Goal: Transaction & Acquisition: Purchase product/service

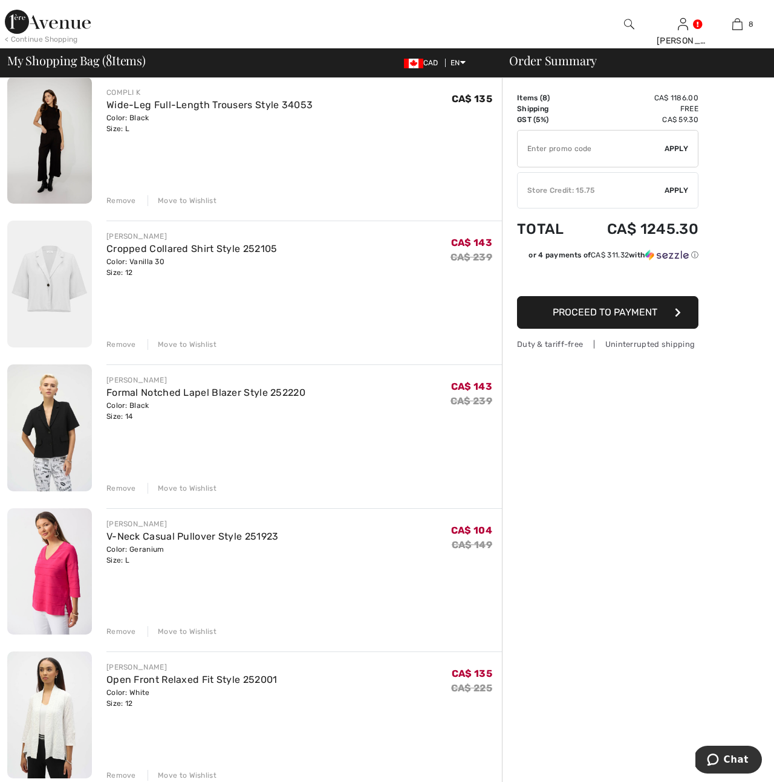
scroll to position [245, 0]
click at [131, 392] on link "Formal Notched Lapel Blazer Style 252220" at bounding box center [205, 391] width 199 height 11
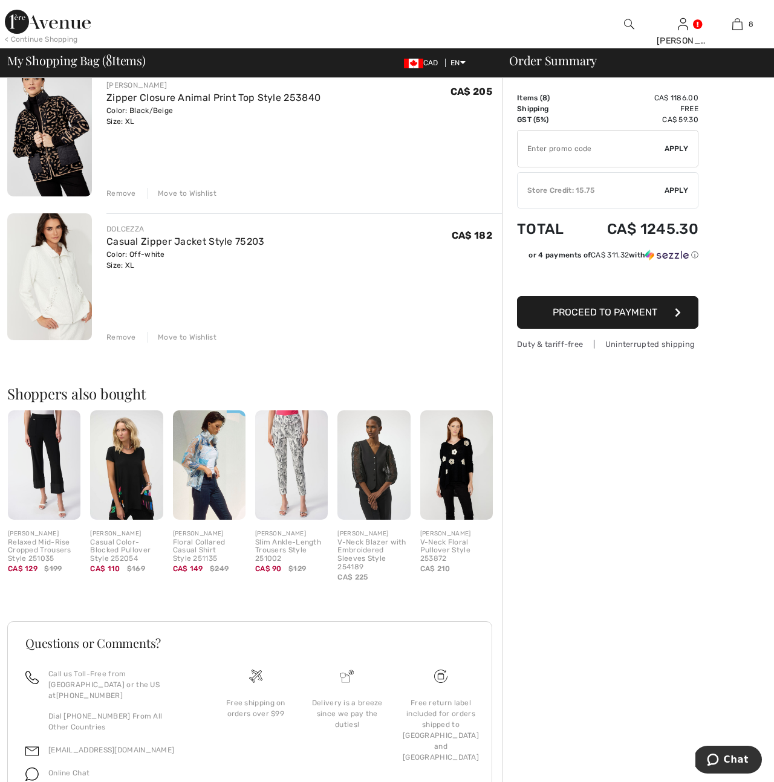
scroll to position [972, 0]
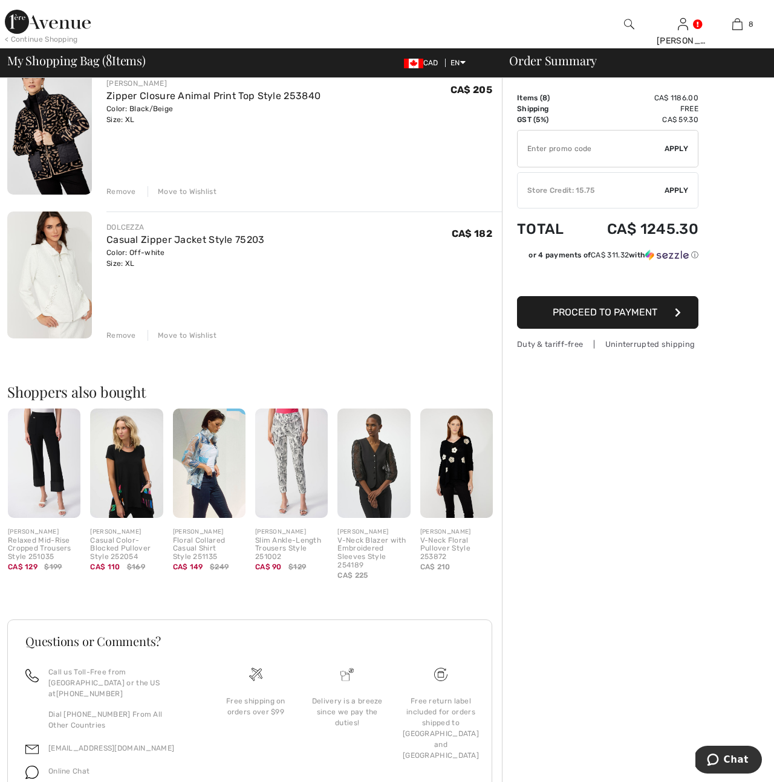
click at [37, 549] on div "Relaxed Mid-Rise Cropped Trousers Style 251035" at bounding box center [44, 549] width 73 height 25
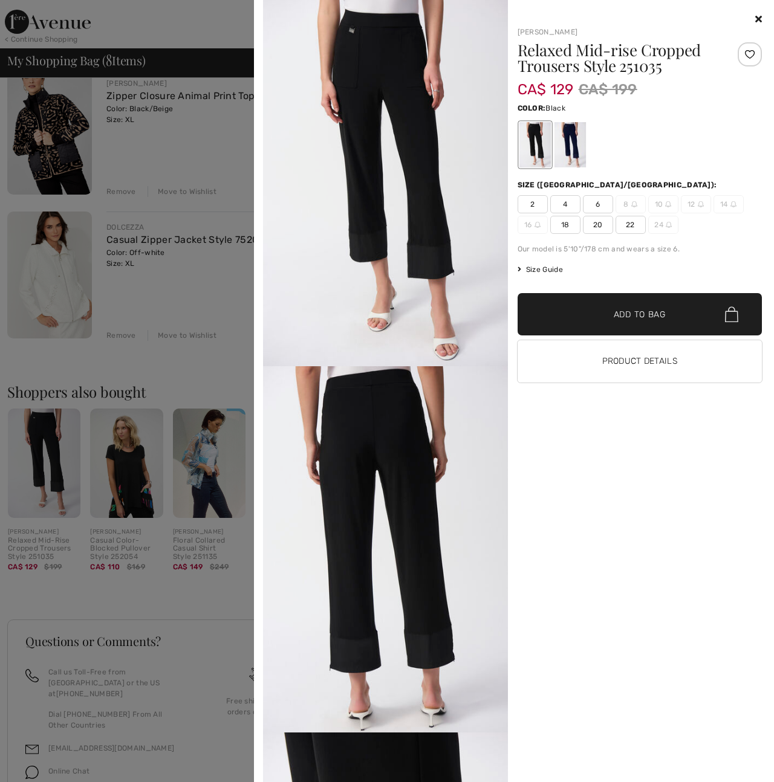
click at [753, 16] on div at bounding box center [639, 19] width 245 height 15
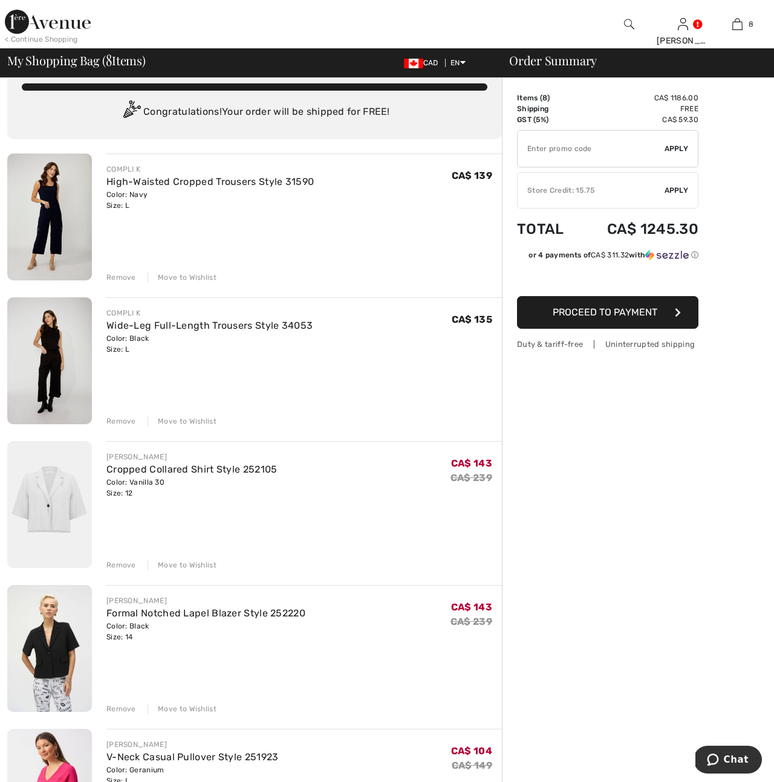
scroll to position [22, 0]
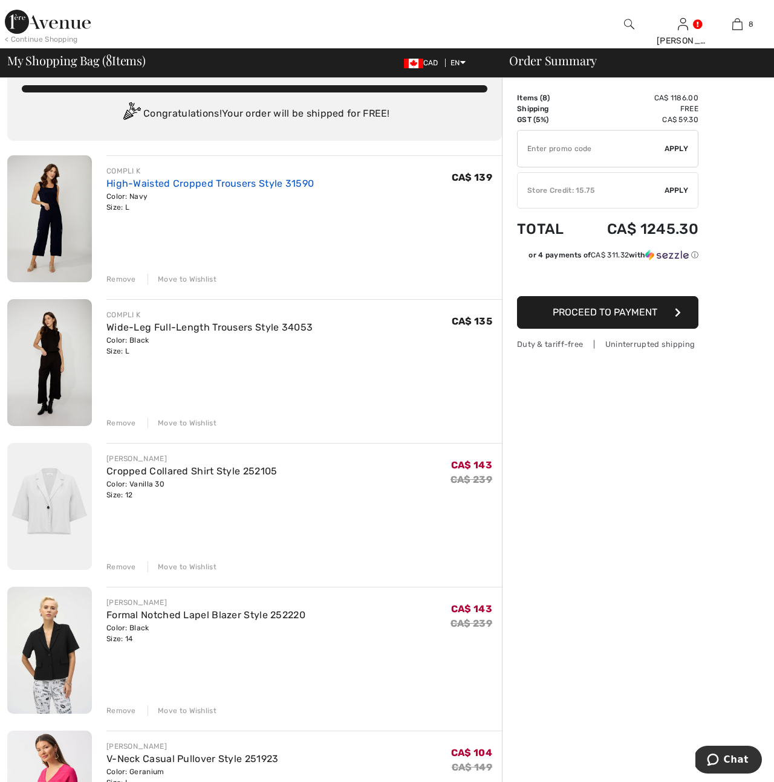
click at [191, 183] on link "High-Waisted Cropped Trousers Style 31590" at bounding box center [209, 183] width 207 height 11
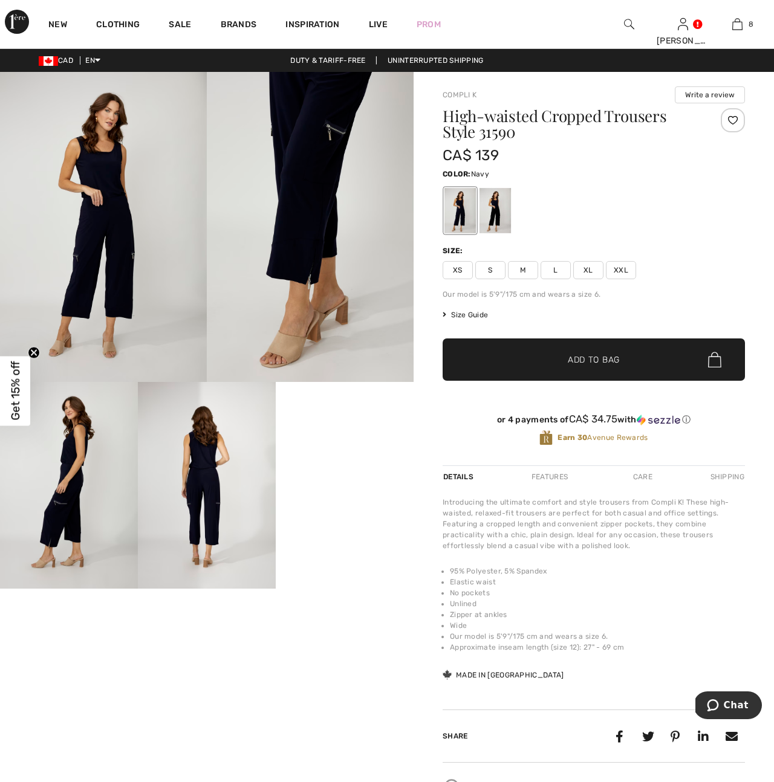
click at [325, 185] on img at bounding box center [310, 227] width 207 height 310
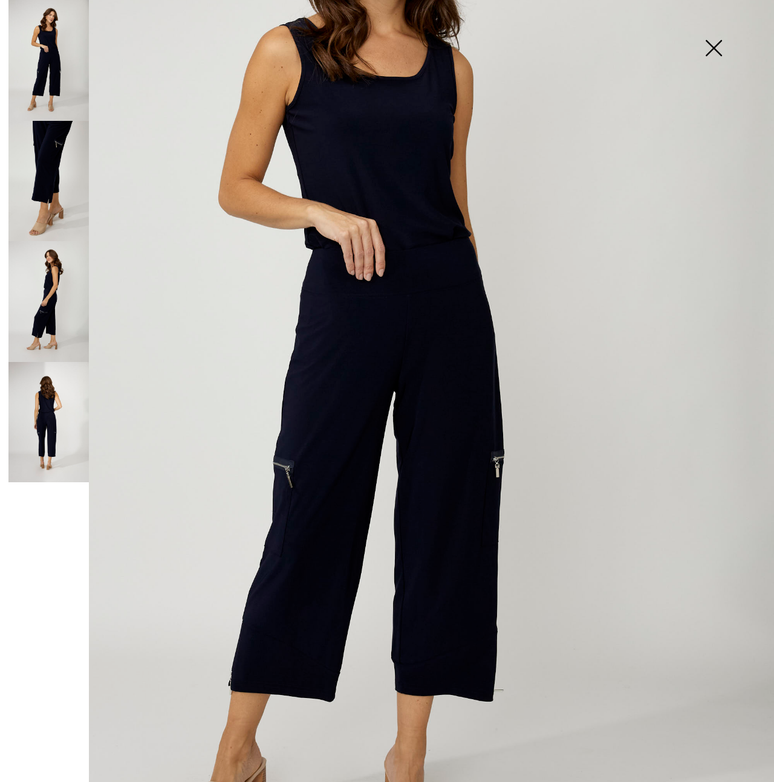
scroll to position [221, 0]
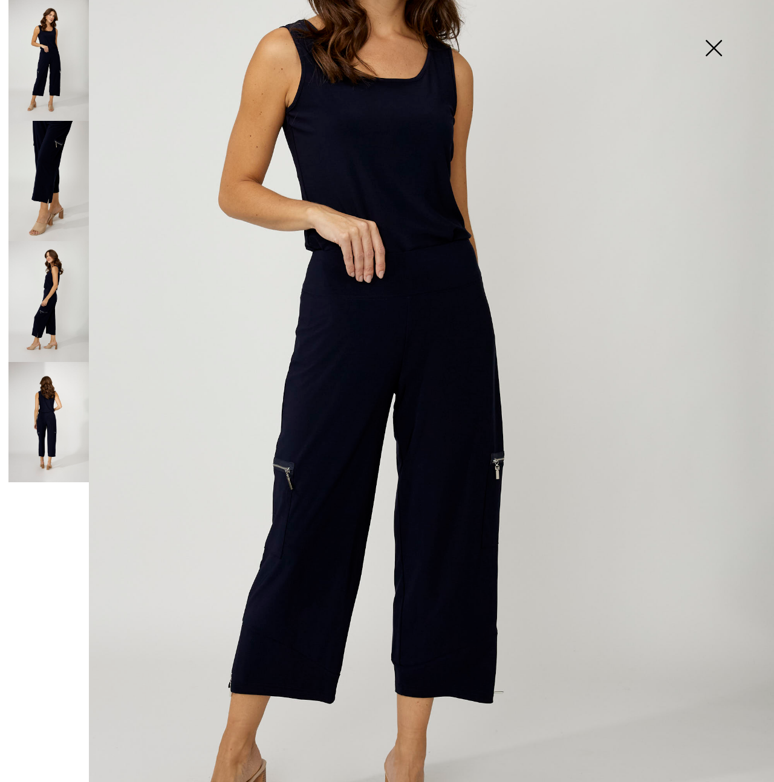
click at [49, 433] on img at bounding box center [48, 422] width 80 height 121
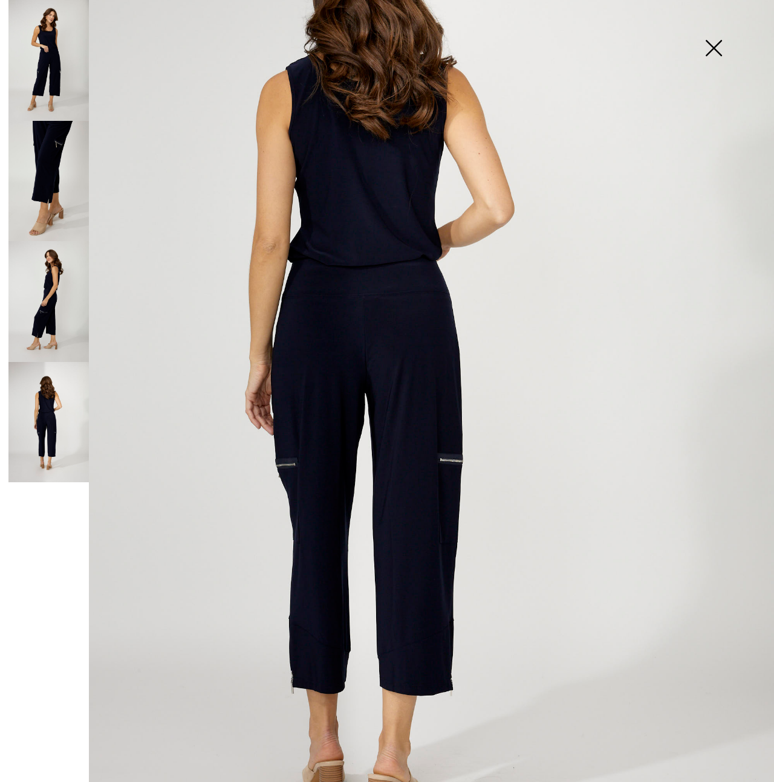
click at [53, 296] on img at bounding box center [48, 301] width 80 height 121
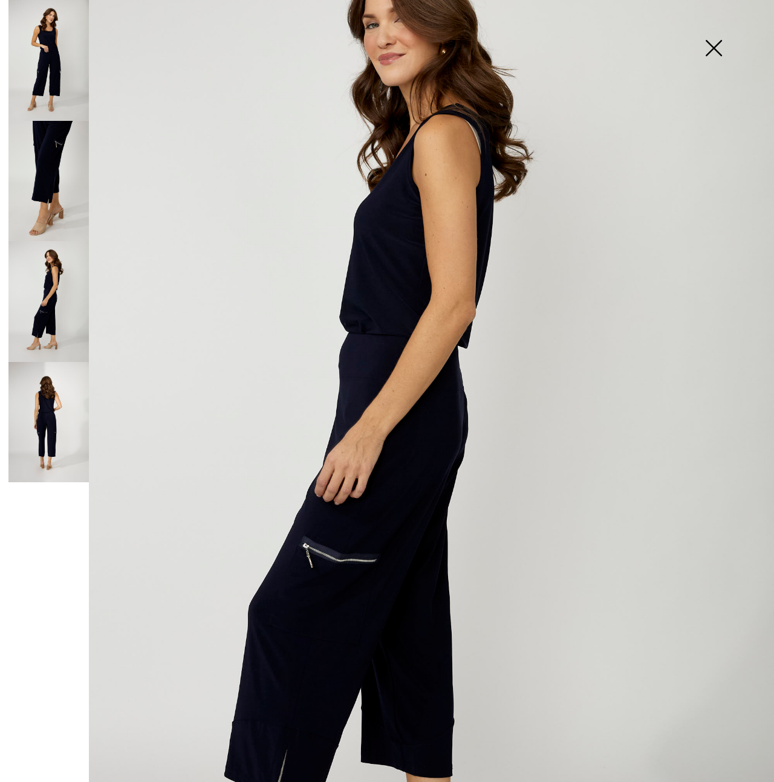
scroll to position [123, 0]
click at [62, 176] on img at bounding box center [48, 181] width 80 height 121
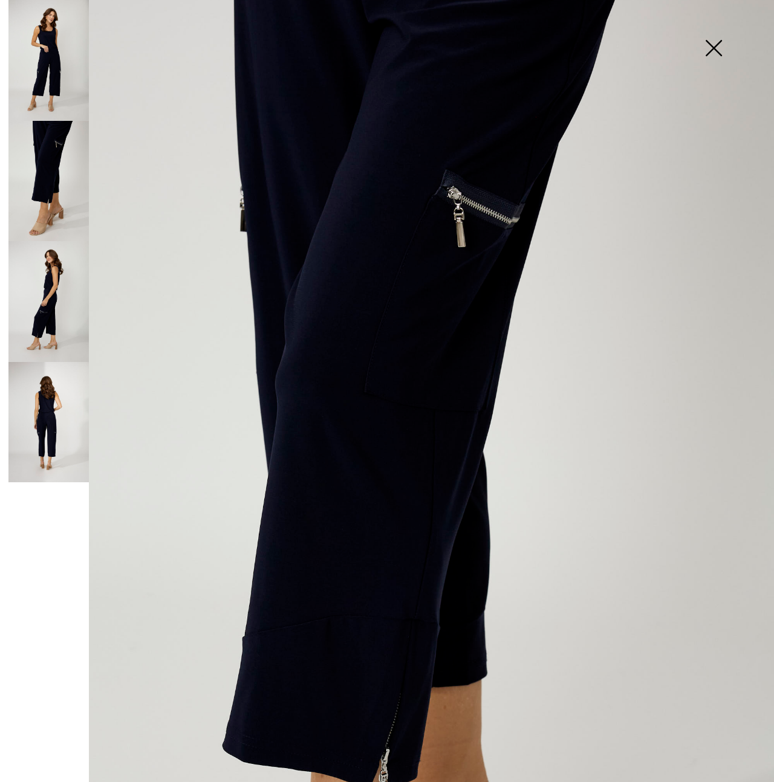
scroll to position [0, 0]
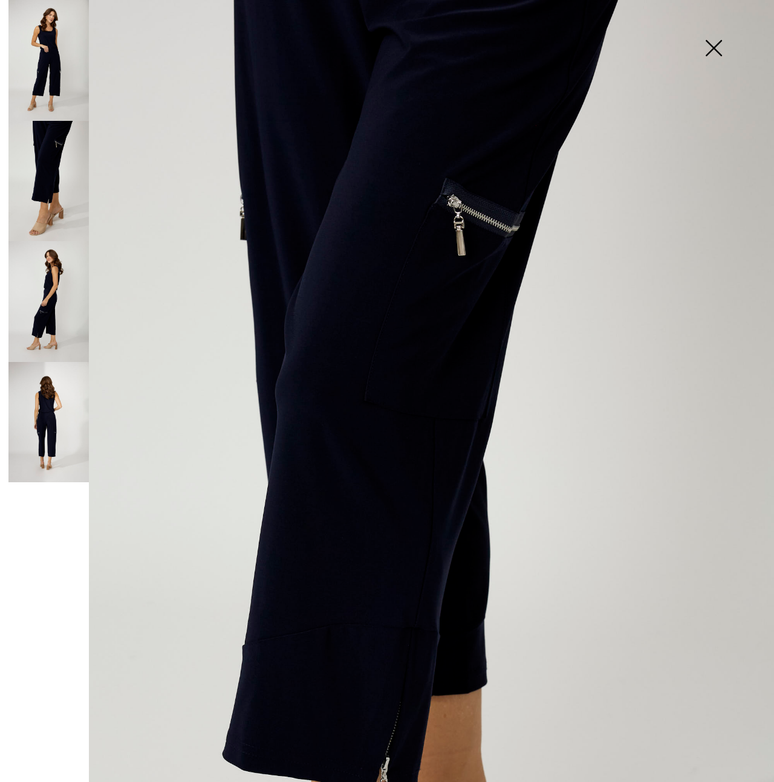
click at [54, 76] on img at bounding box center [48, 60] width 80 height 121
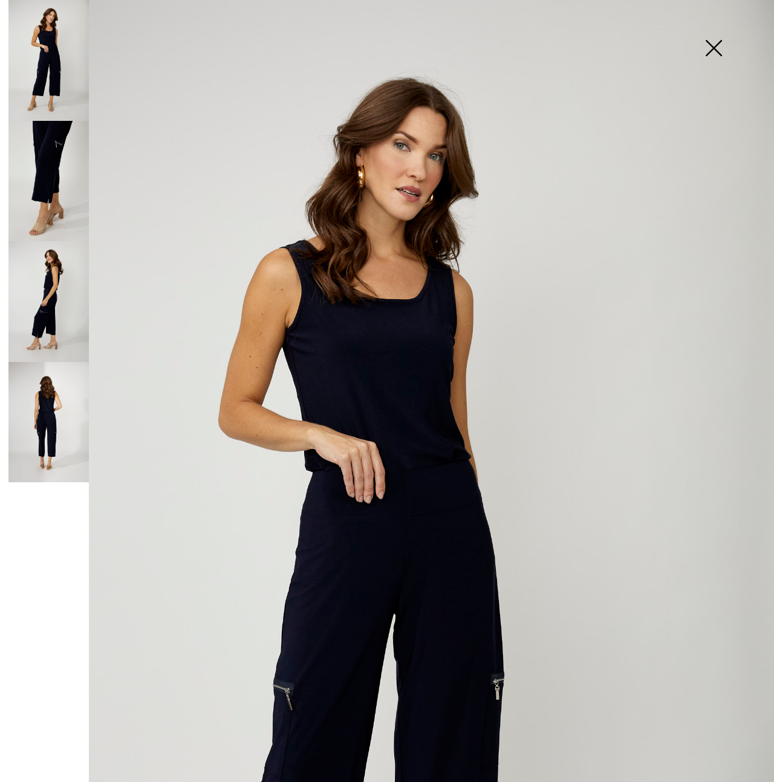
click at [715, 50] on img at bounding box center [713, 49] width 60 height 62
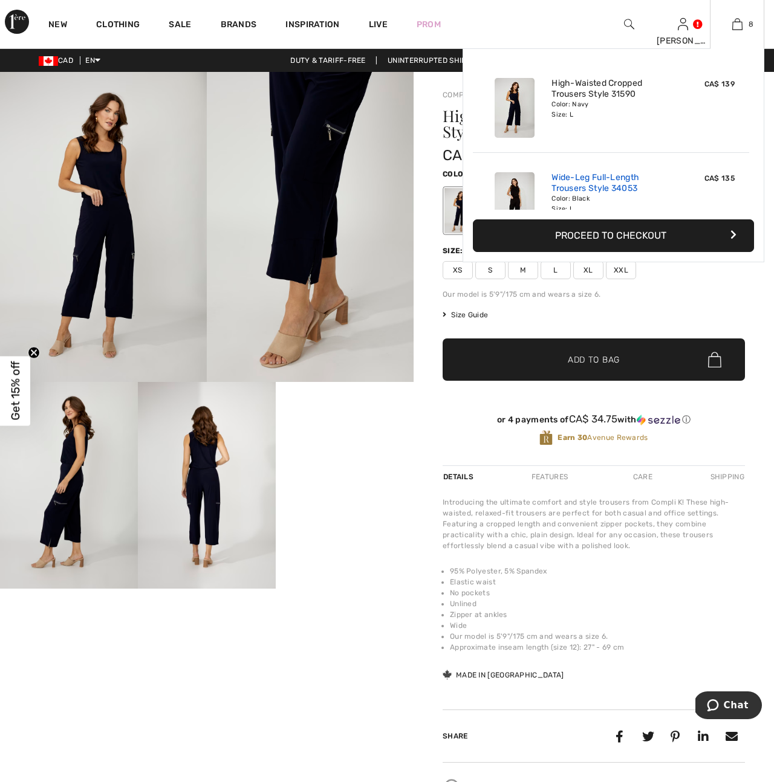
click at [582, 184] on link "Wide-Leg Full-Length Trousers Style 34053" at bounding box center [610, 183] width 119 height 22
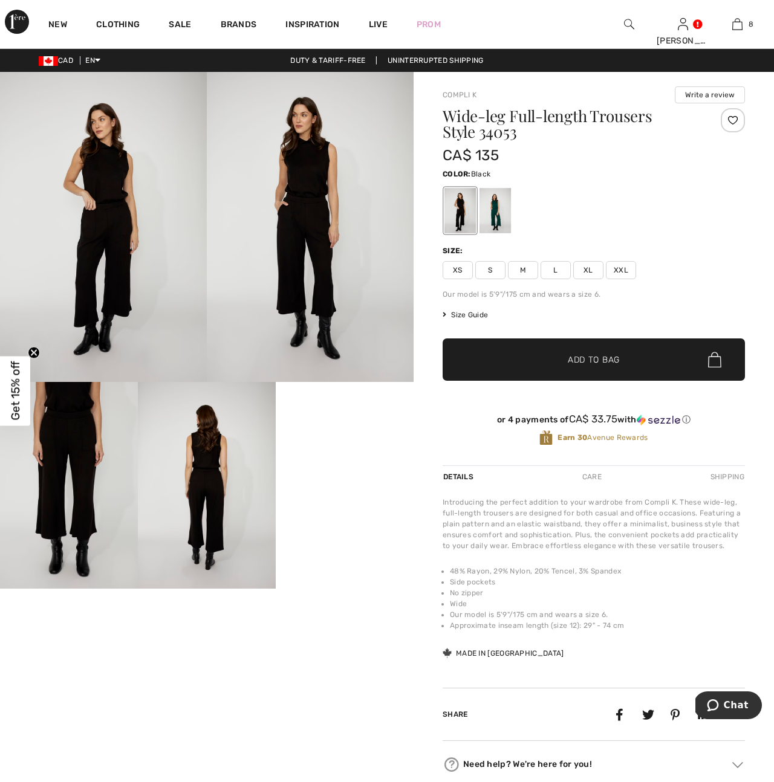
click at [555, 271] on span "L" at bounding box center [555, 270] width 30 height 18
click at [207, 522] on img at bounding box center [207, 485] width 138 height 207
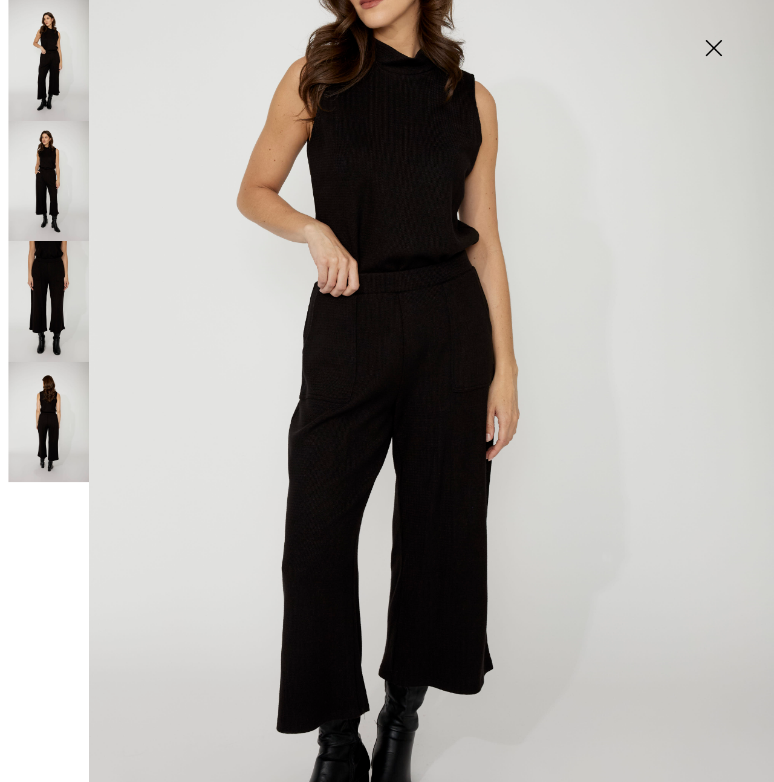
scroll to position [208, 0]
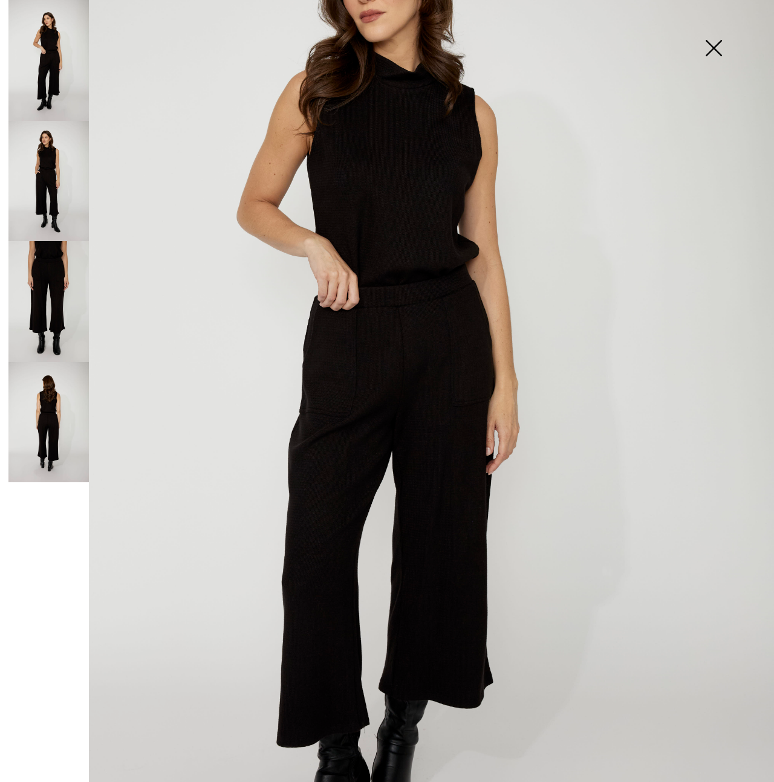
click at [47, 302] on img at bounding box center [48, 301] width 80 height 121
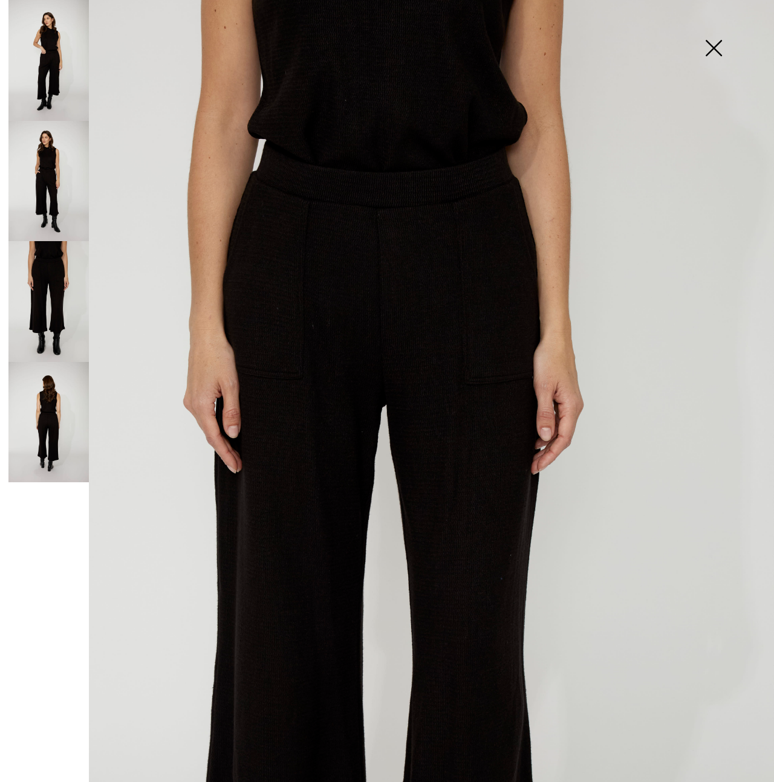
scroll to position [0, 0]
click at [47, 69] on img at bounding box center [48, 60] width 80 height 121
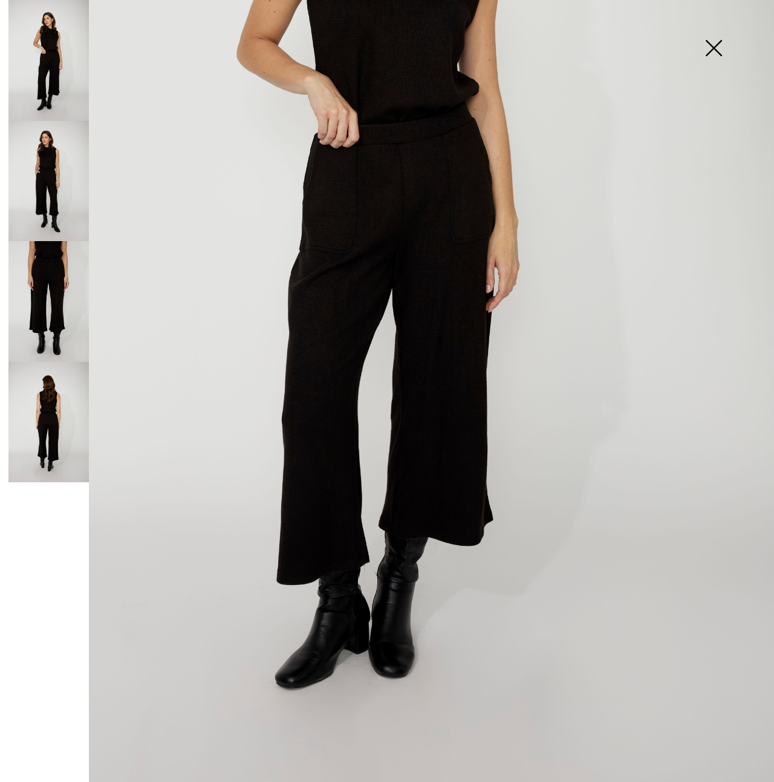
scroll to position [378, 0]
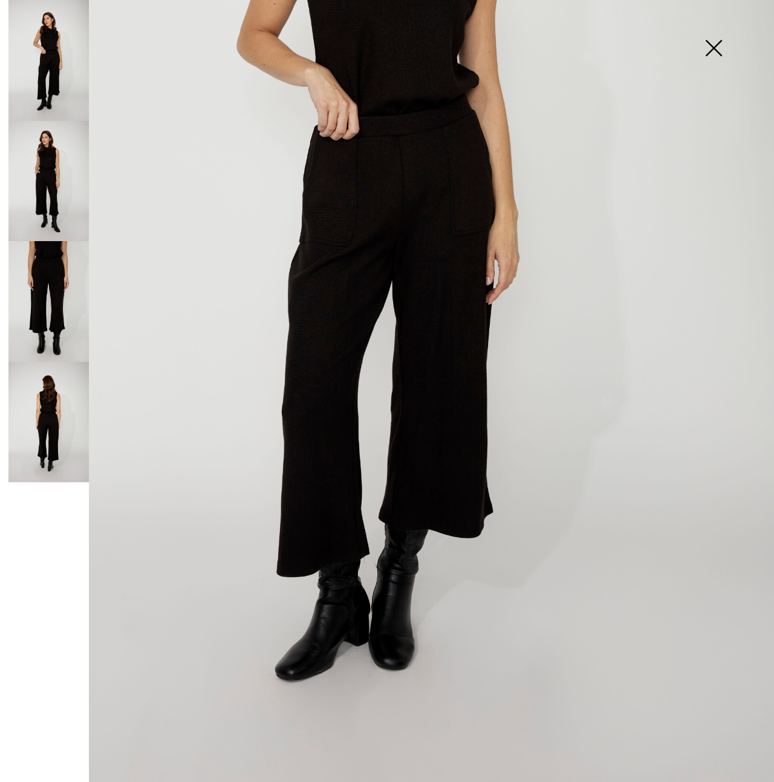
click at [50, 197] on img at bounding box center [48, 181] width 80 height 121
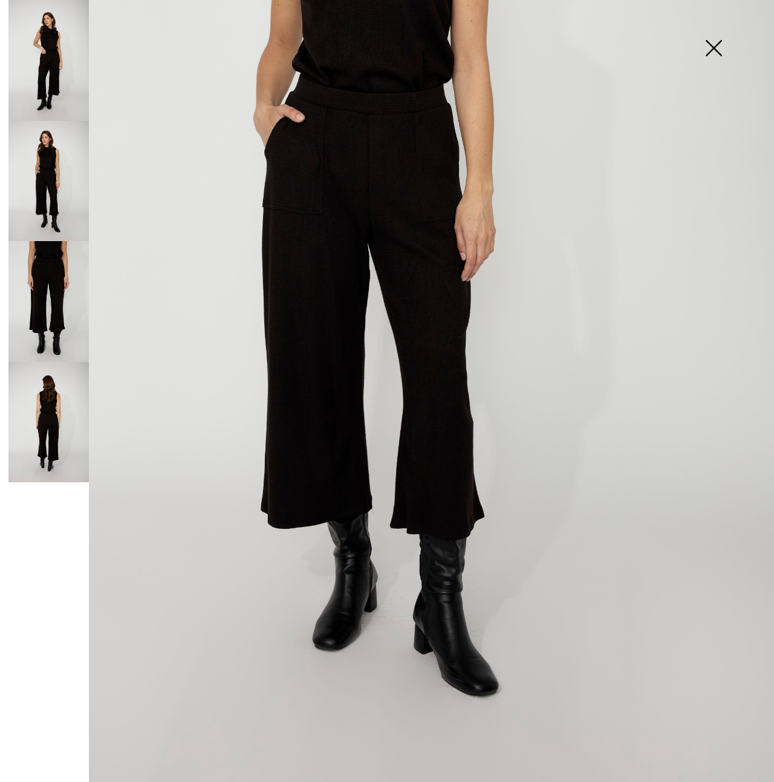
click at [45, 314] on img at bounding box center [48, 301] width 80 height 121
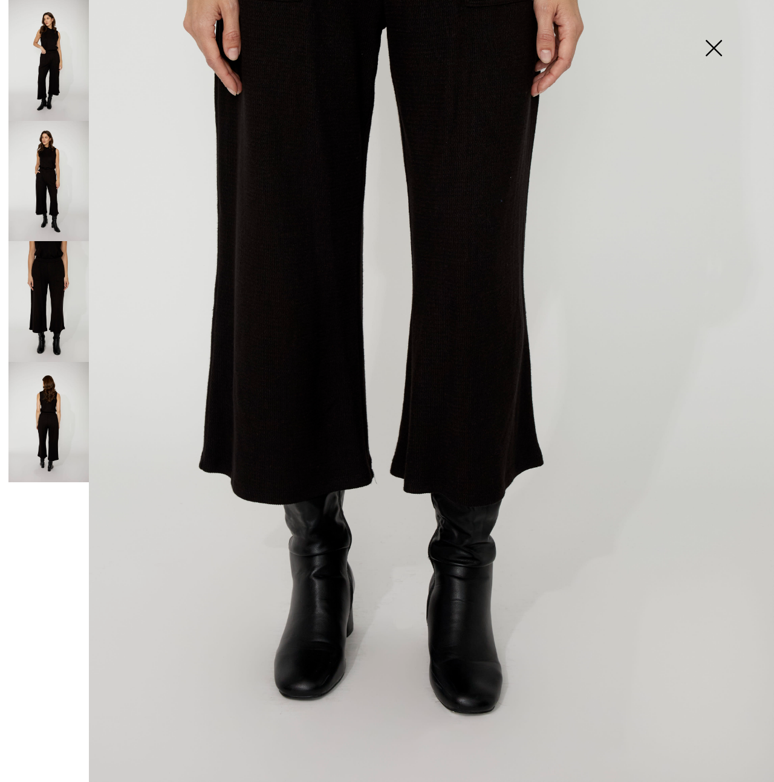
click at [50, 439] on img at bounding box center [48, 422] width 80 height 121
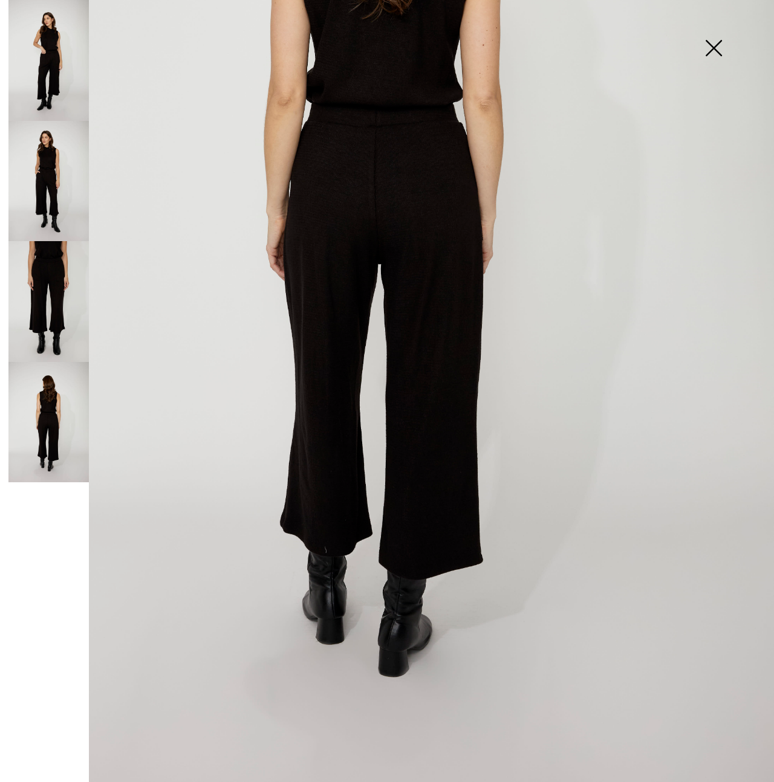
click at [714, 48] on img at bounding box center [713, 49] width 60 height 62
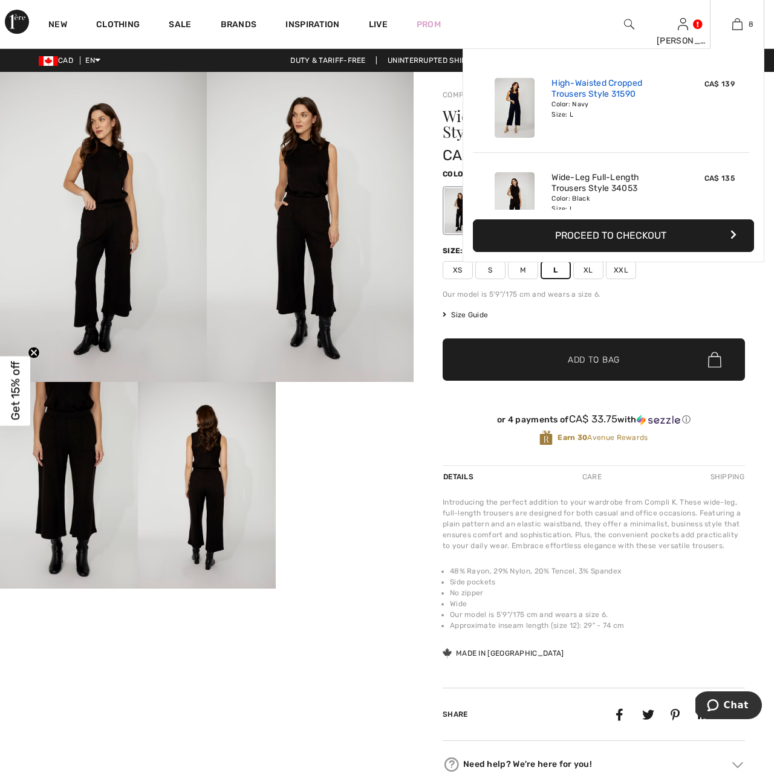
click at [584, 86] on link "High-Waisted Cropped Trousers Style 31590" at bounding box center [610, 89] width 119 height 22
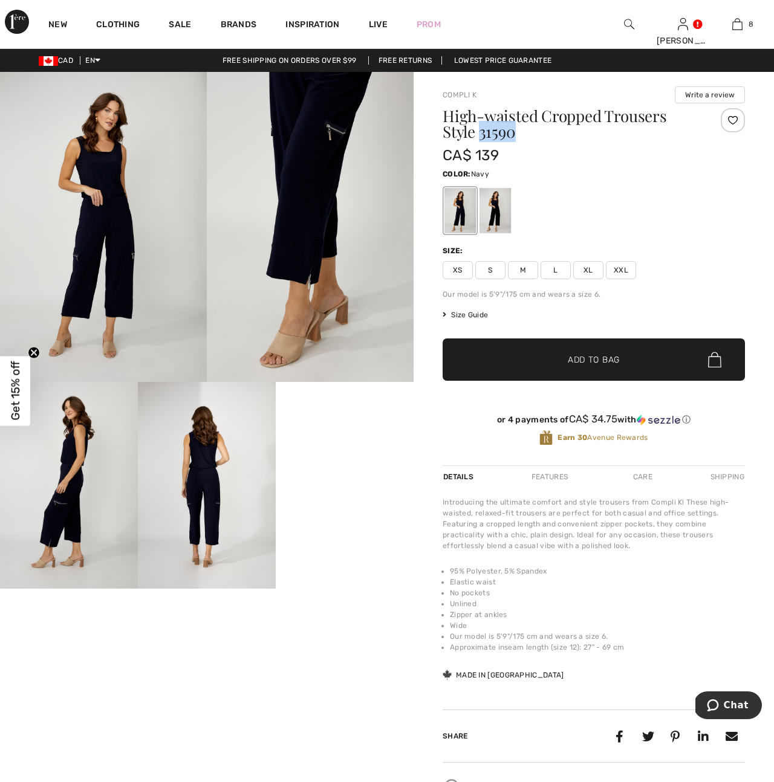
drag, startPoint x: 482, startPoint y: 133, endPoint x: 522, endPoint y: 135, distance: 39.9
click at [532, 135] on h1 "High-waisted Cropped Trousers Style 31590" at bounding box center [568, 123] width 252 height 31
copy h1 "31590"
click at [627, 25] on img at bounding box center [629, 24] width 10 height 15
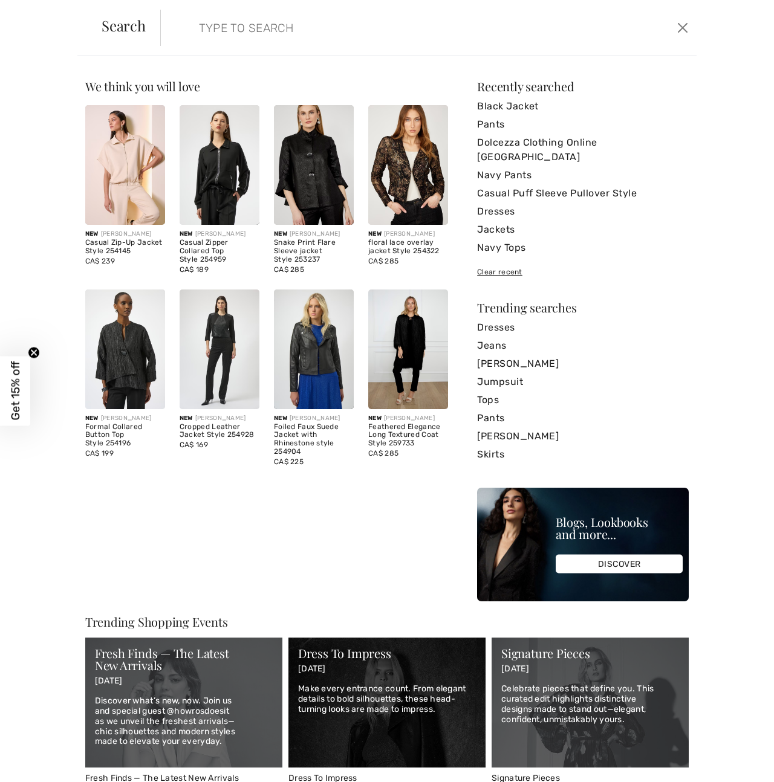
click at [202, 27] on input "search" at bounding box center [371, 28] width 363 height 36
paste input "251579"
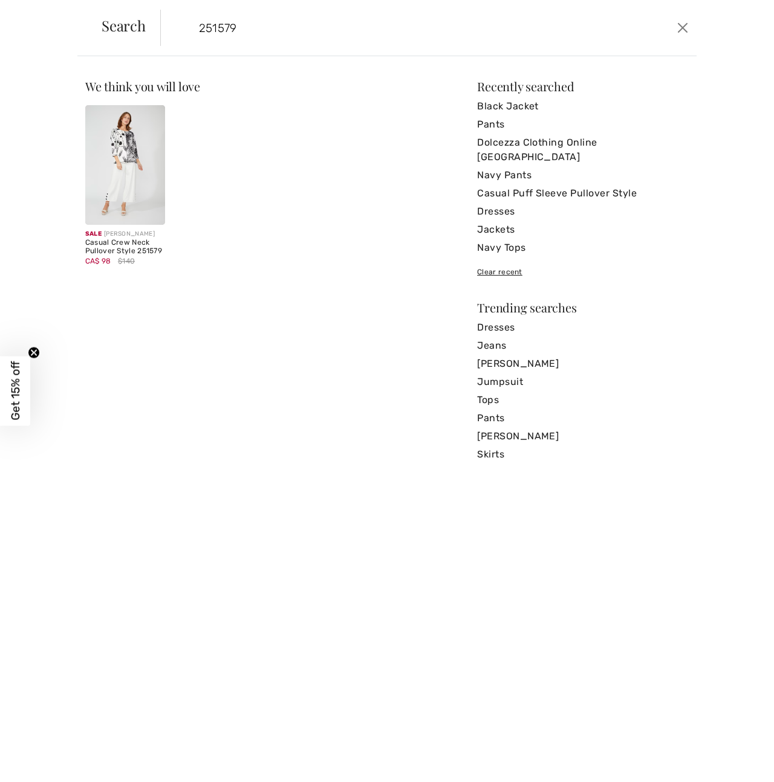
type input "251579"
click at [135, 244] on div "Casual Crew Neck Pullover Style 251579" at bounding box center [125, 247] width 80 height 17
click at [133, 153] on img at bounding box center [125, 165] width 80 height 120
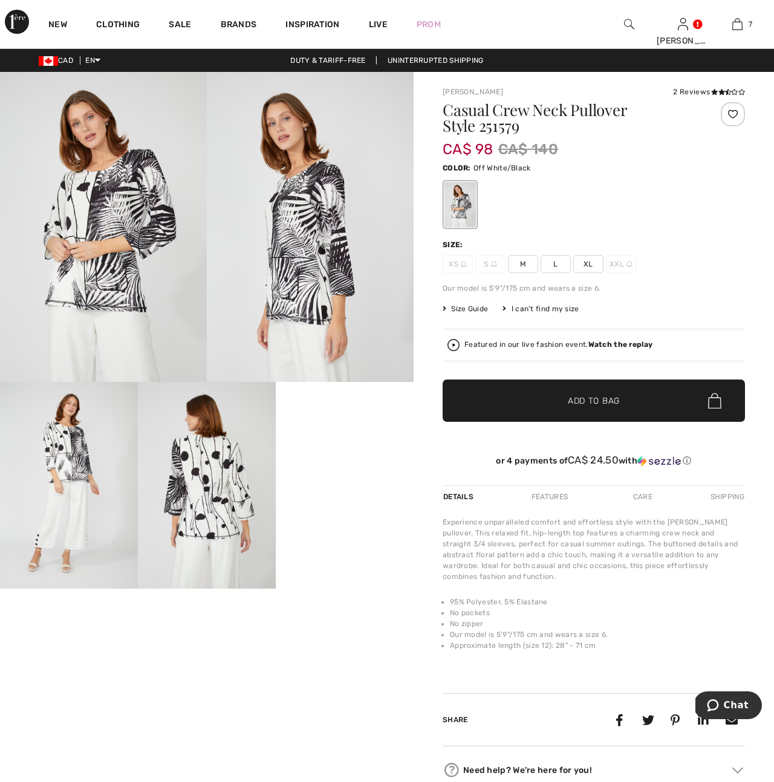
drag, startPoint x: 587, startPoint y: 262, endPoint x: 614, endPoint y: 289, distance: 38.0
click at [587, 262] on span "XL" at bounding box center [588, 264] width 30 height 18
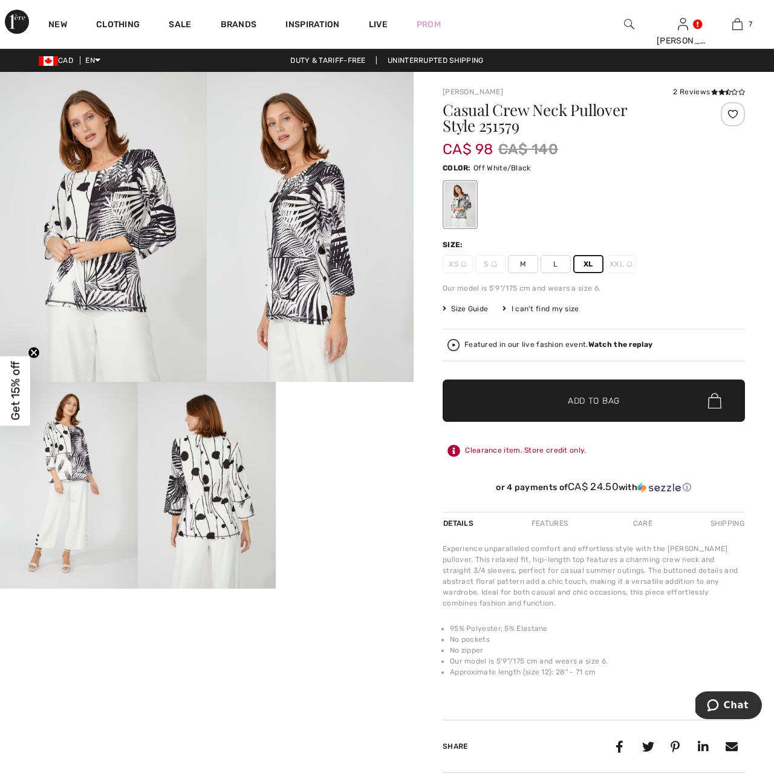
click at [600, 406] on span "Add to Bag" at bounding box center [593, 401] width 52 height 13
